Goal: Understand process/instructions

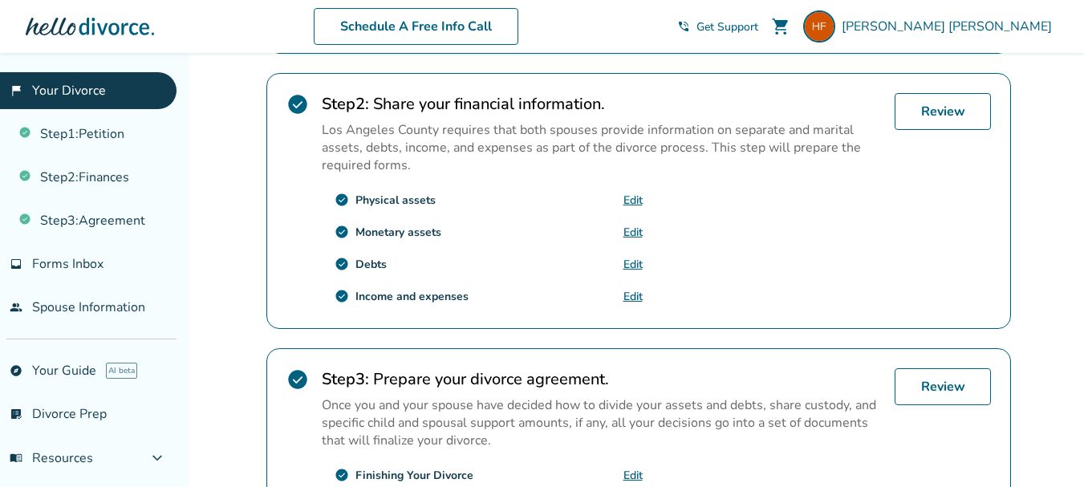
scroll to position [678, 0]
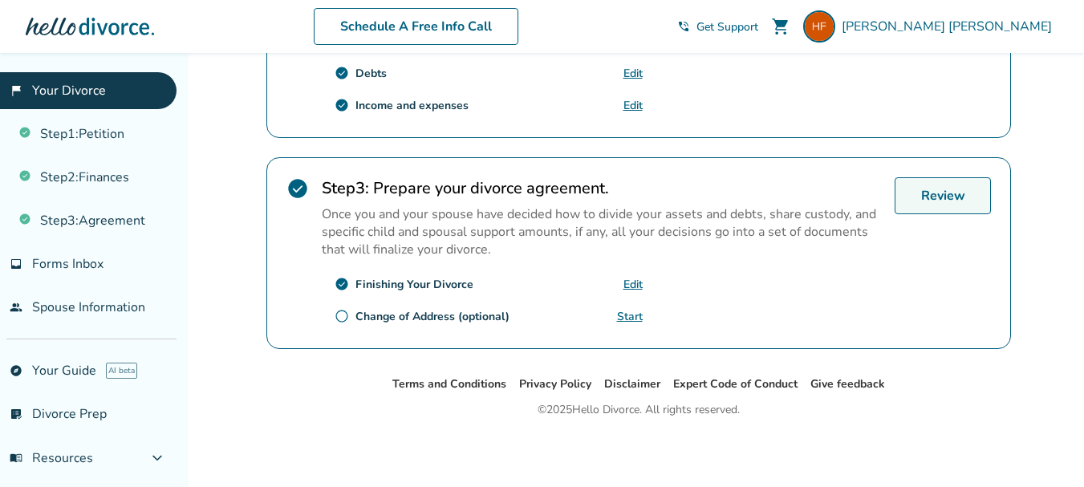
click at [942, 195] on link "Review" at bounding box center [942, 195] width 96 height 37
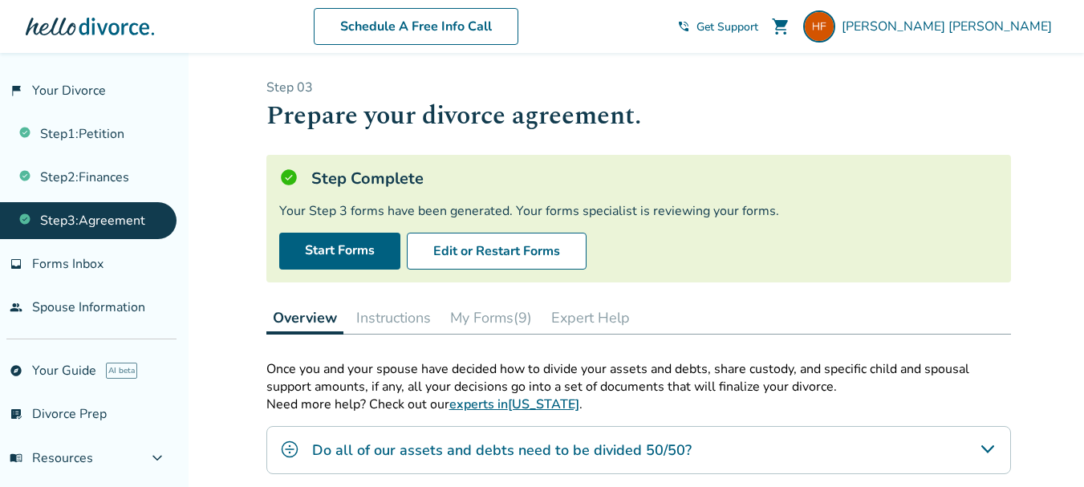
scroll to position [372, 0]
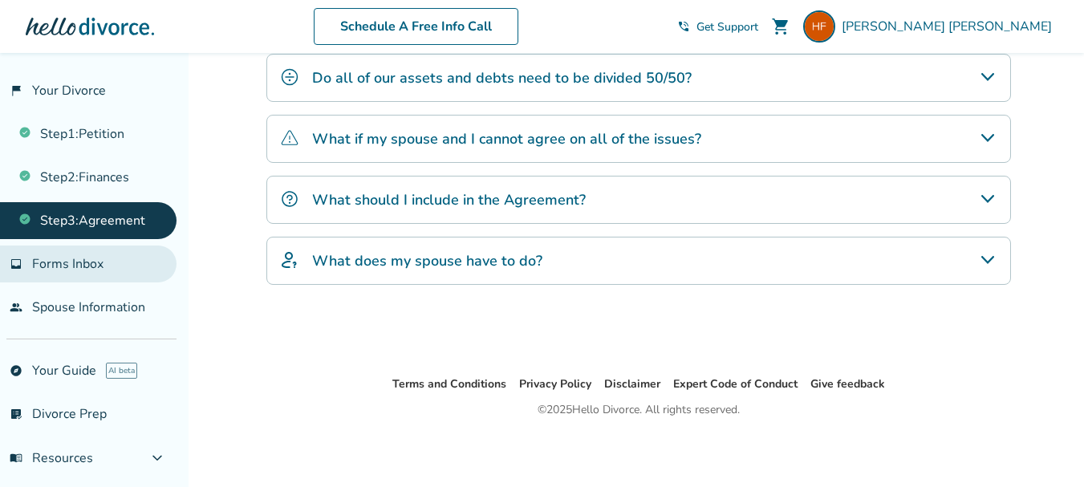
click at [105, 261] on link "inbox Forms Inbox" at bounding box center [88, 263] width 176 height 37
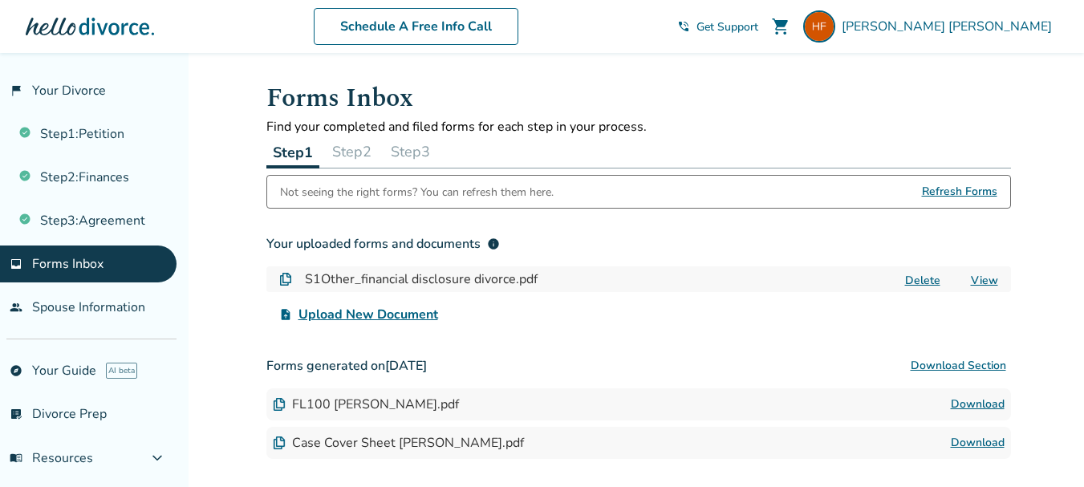
click at [351, 156] on button "Step 2" at bounding box center [352, 152] width 52 height 32
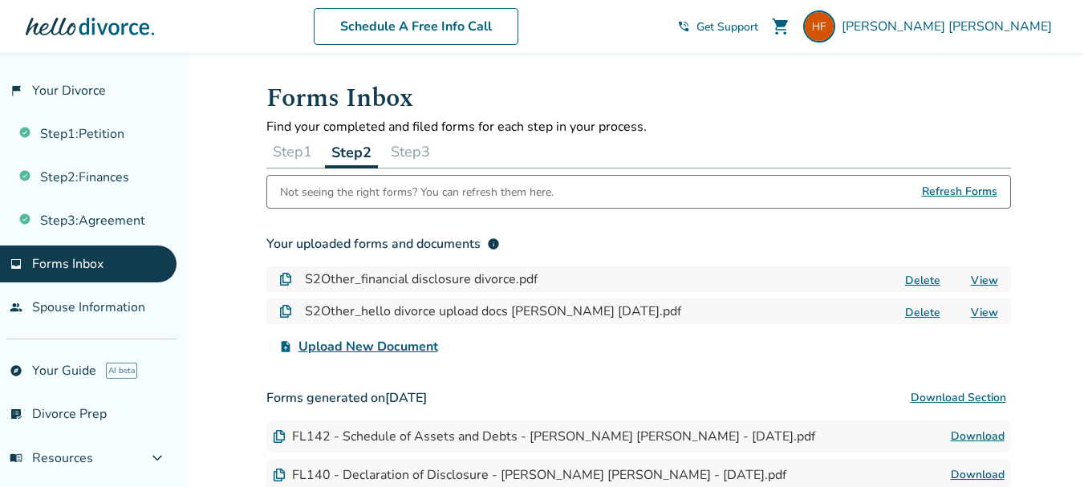
click at [425, 152] on button "Step 3" at bounding box center [410, 152] width 52 height 32
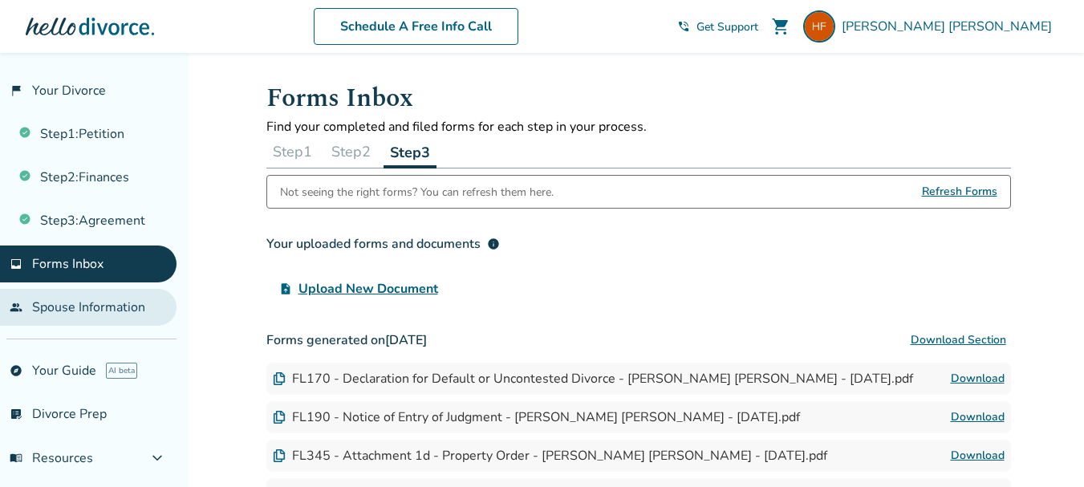
click at [114, 311] on link "people Spouse Information" at bounding box center [88, 307] width 176 height 37
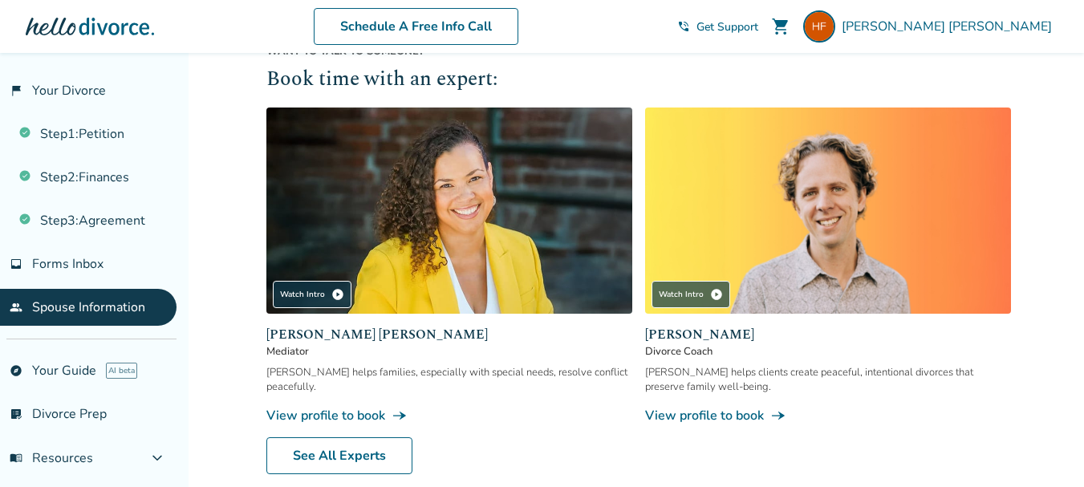
scroll to position [529, 0]
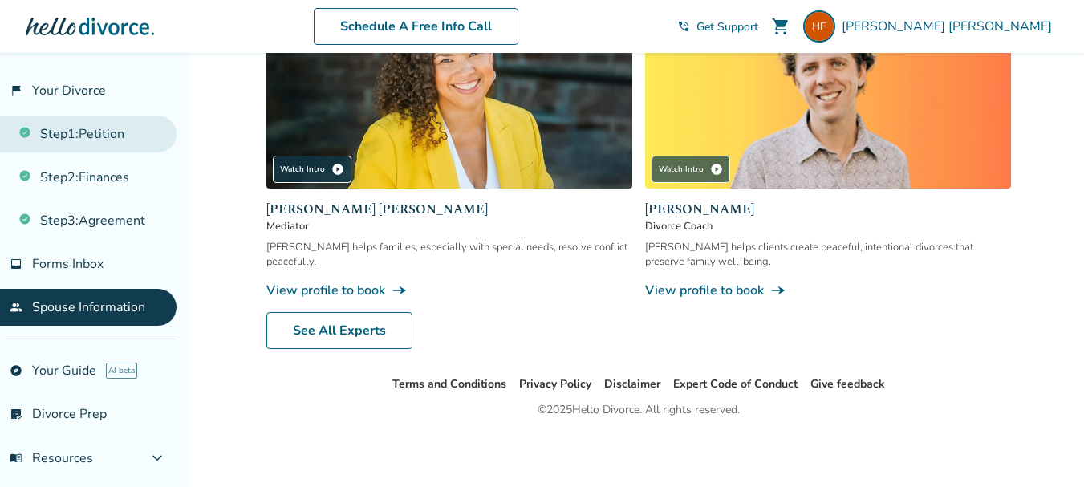
click at [94, 139] on link "Step 1 : Petition" at bounding box center [88, 134] width 176 height 37
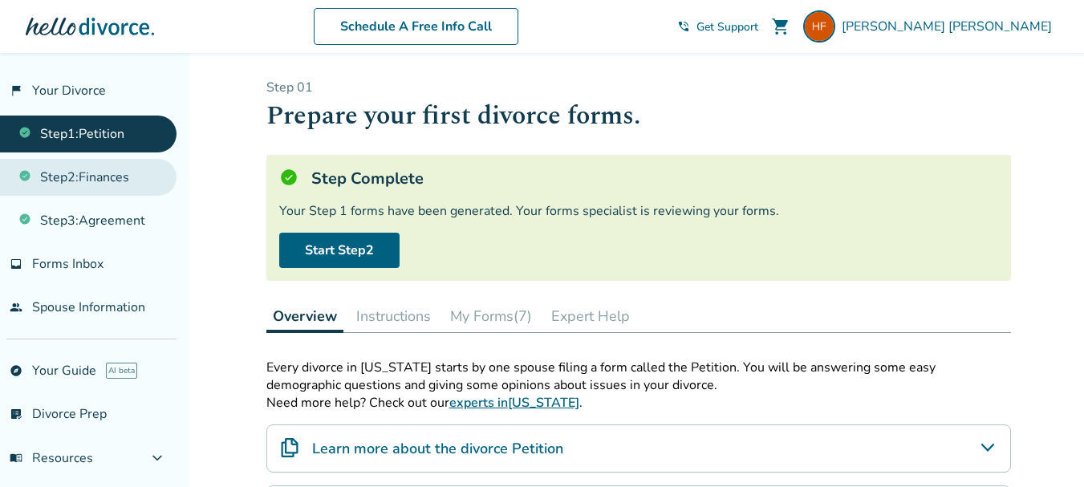
click at [97, 179] on link "Step 2 : Finances" at bounding box center [88, 177] width 176 height 37
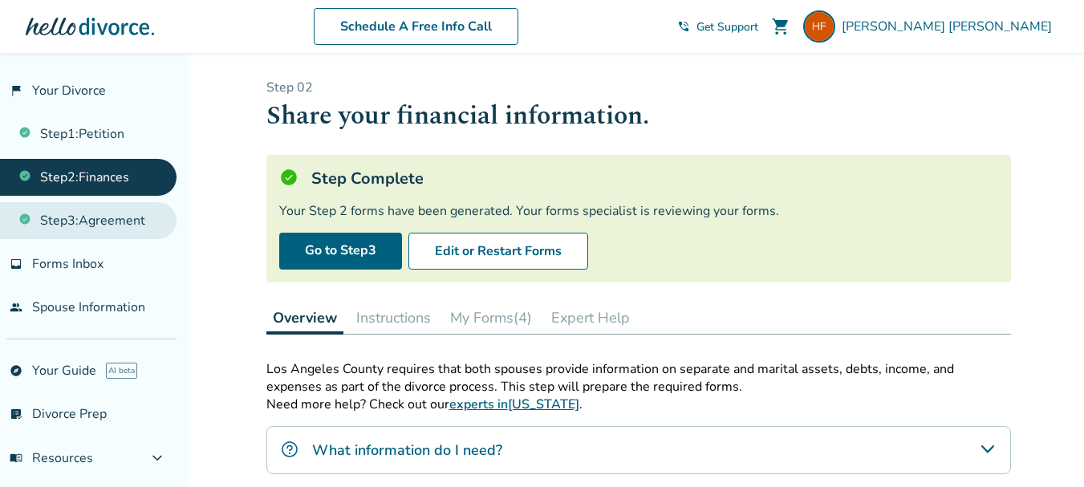
click at [111, 224] on link "Step 3 : Agreement" at bounding box center [88, 220] width 176 height 37
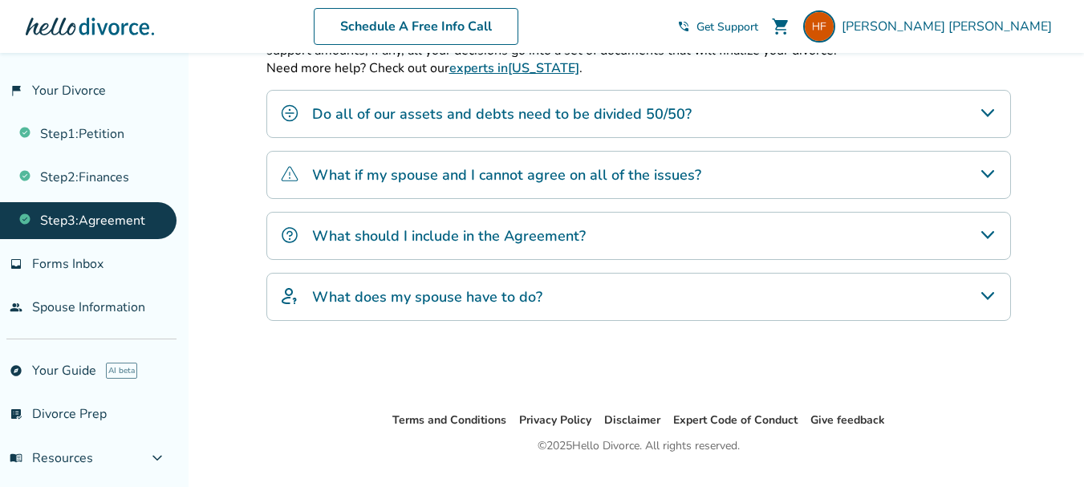
scroll to position [372, 0]
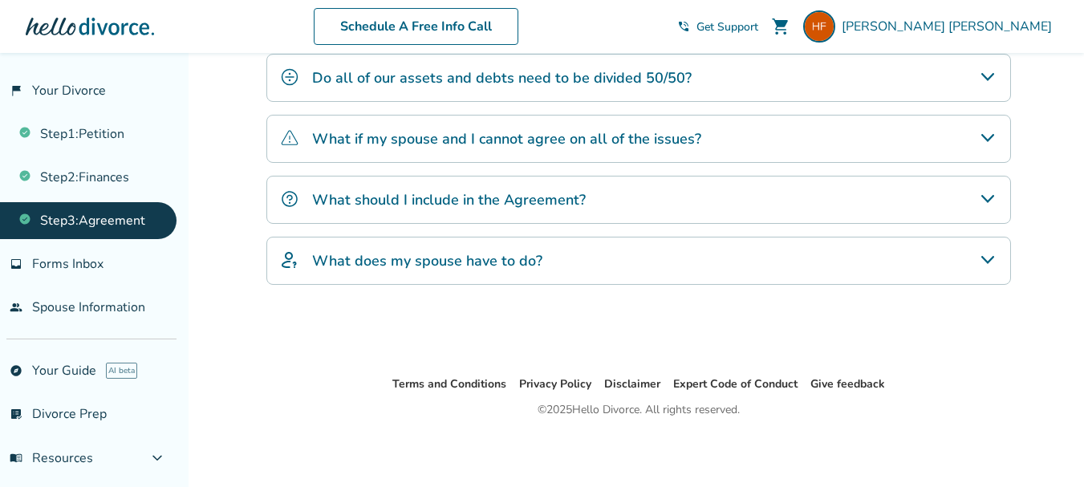
click at [458, 267] on h4 "What does my spouse have to do?" at bounding box center [427, 260] width 230 height 21
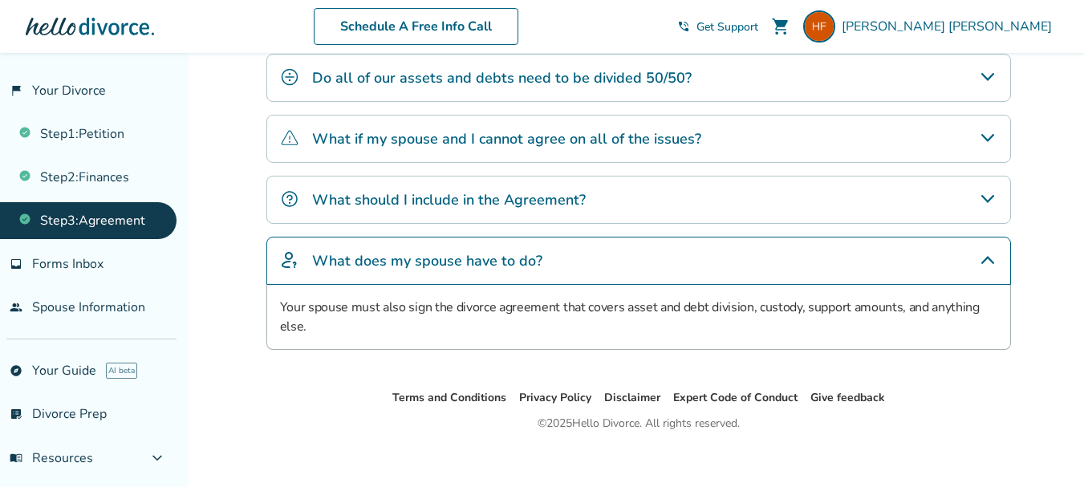
click at [476, 197] on h4 "What should I include in the Agreement?" at bounding box center [449, 199] width 274 height 21
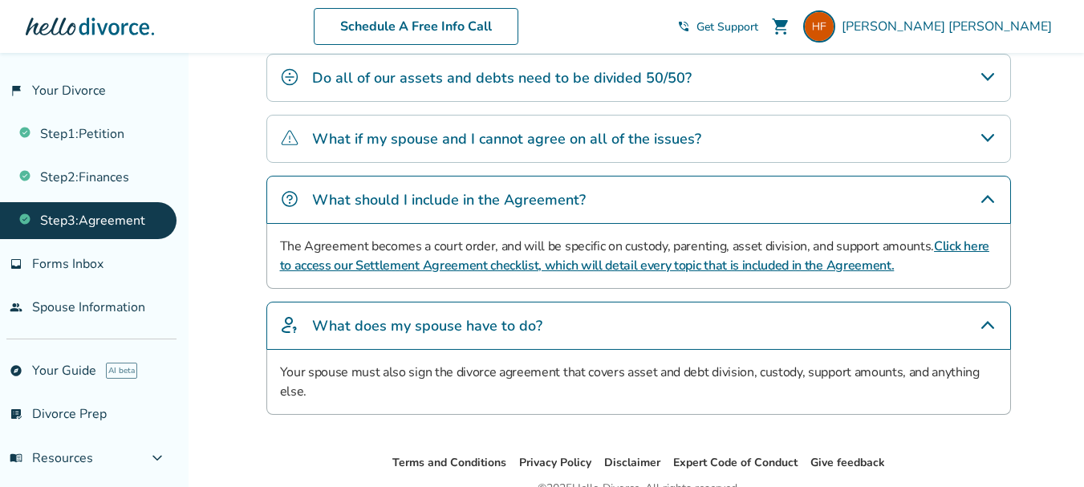
click at [465, 140] on h4 "What if my spouse and I cannot agree on all of the issues?" at bounding box center [506, 138] width 389 height 21
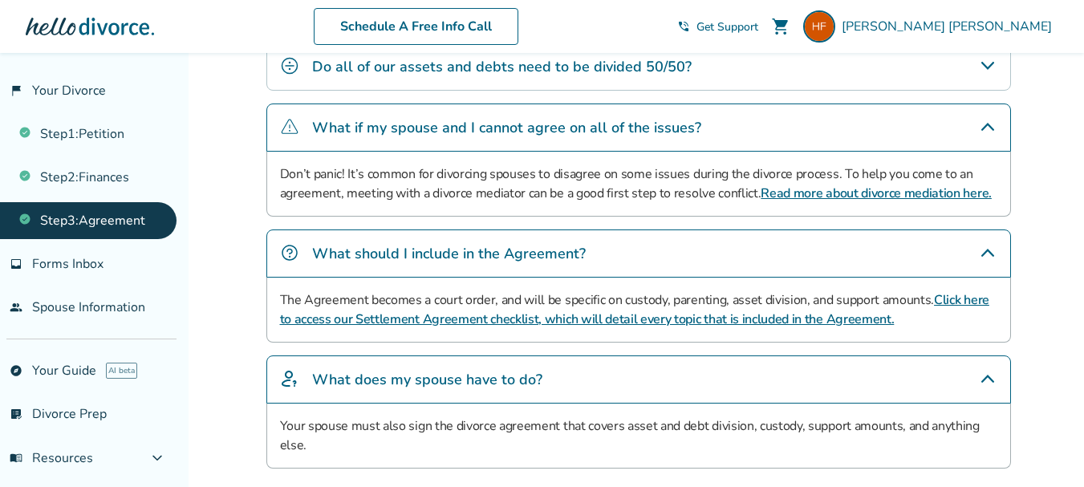
scroll to position [329, 0]
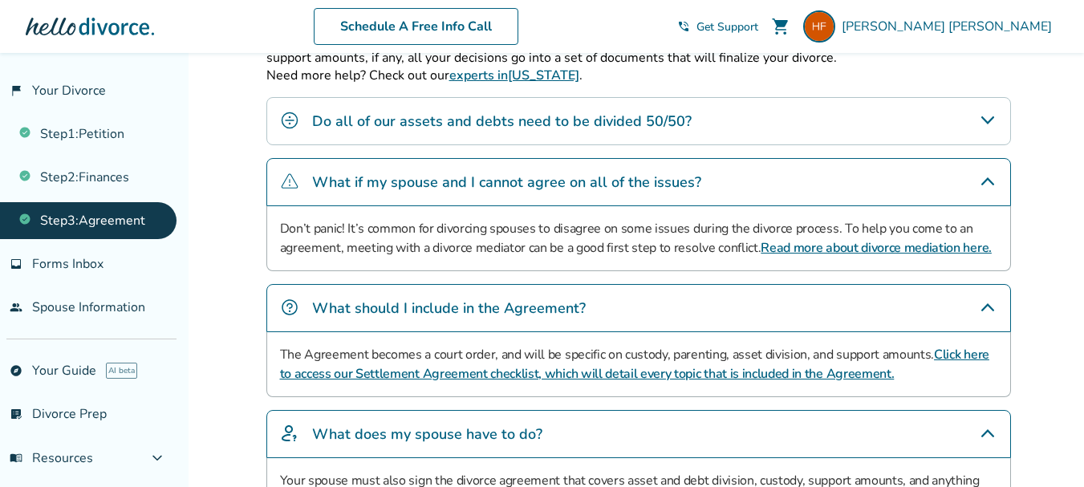
click at [440, 123] on h4 "Do all of our assets and debts need to be divided 50/50?" at bounding box center [501, 121] width 379 height 21
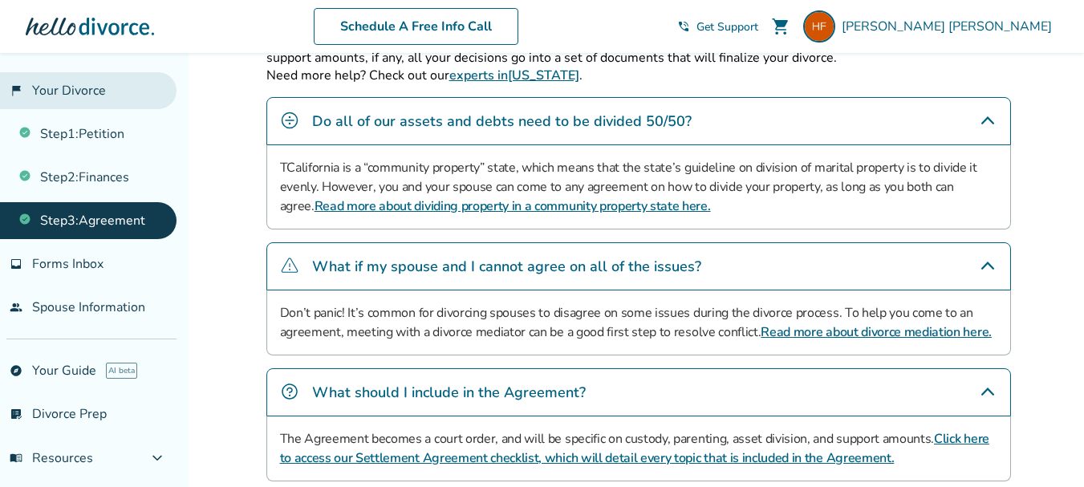
click at [99, 96] on link "flag_2 Your Divorce" at bounding box center [88, 90] width 176 height 37
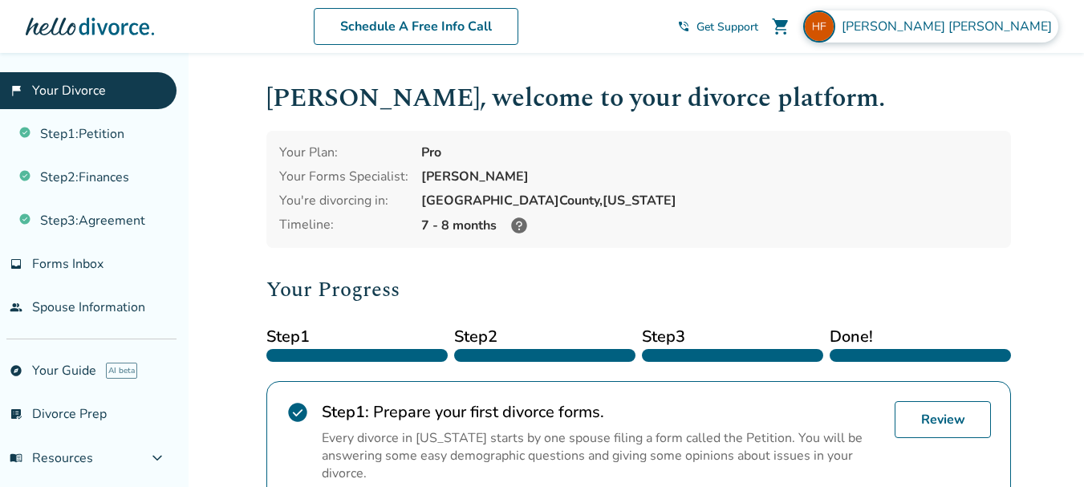
click at [1031, 29] on span "[PERSON_NAME]" at bounding box center [949, 27] width 217 height 18
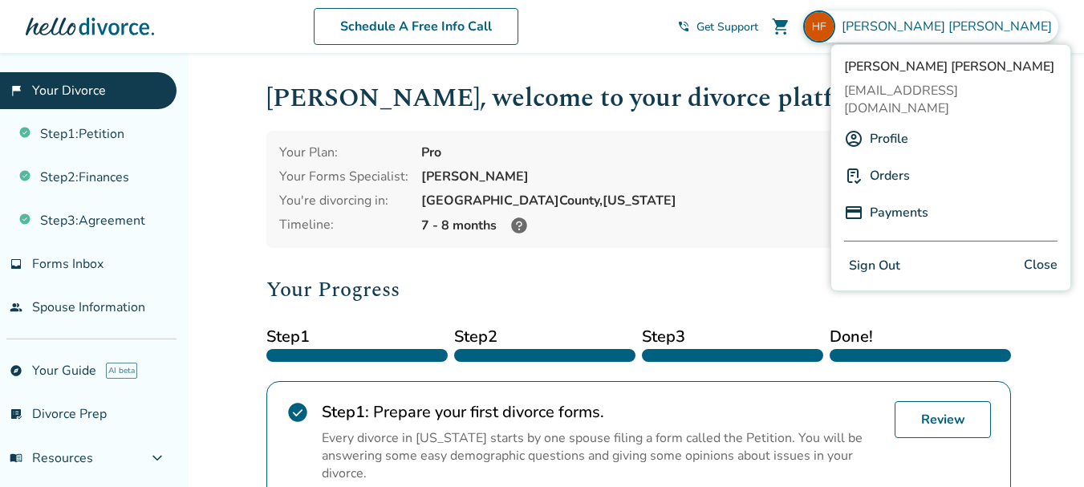
click at [877, 254] on button "Sign Out" at bounding box center [874, 265] width 61 height 23
